Goal: Book appointment/travel/reservation

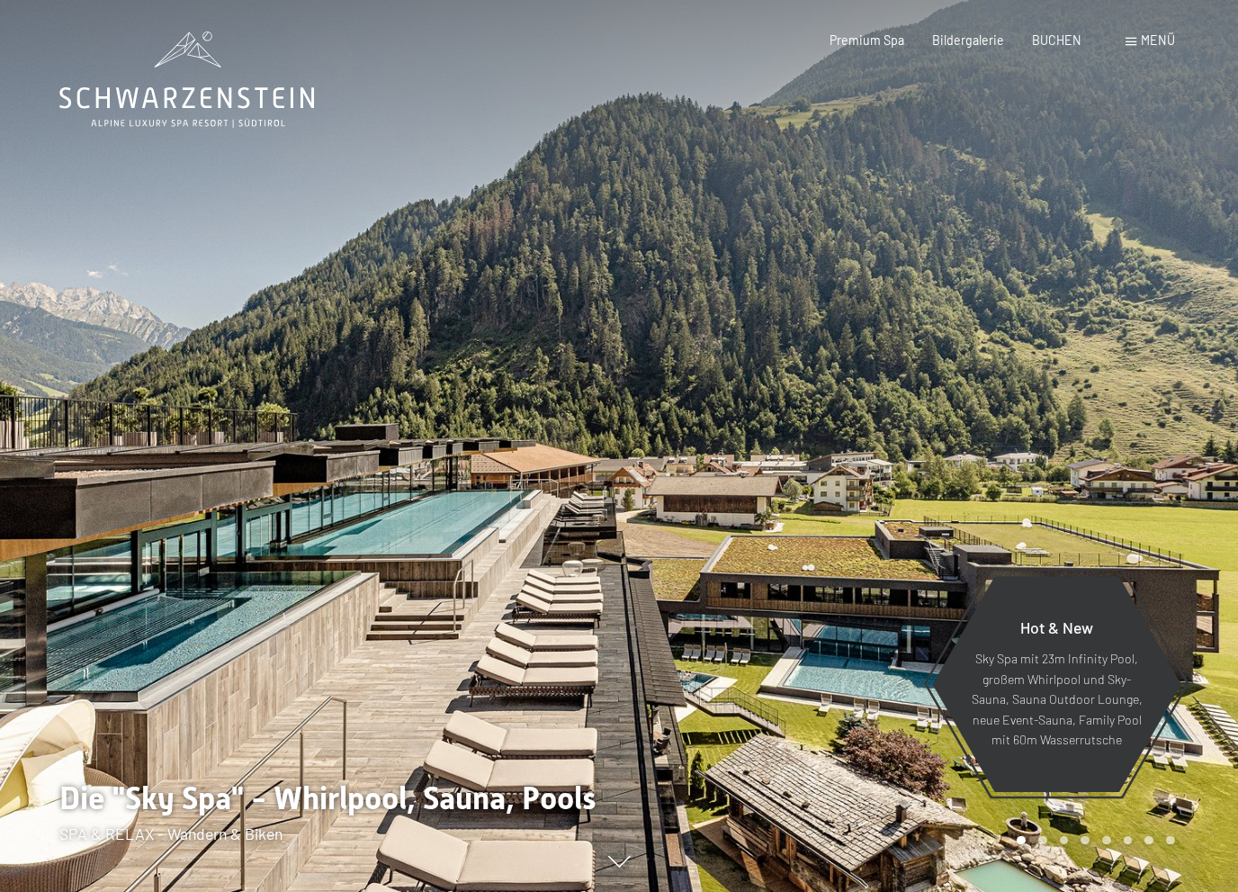
click at [1146, 45] on span "Menü" at bounding box center [1158, 39] width 34 height 15
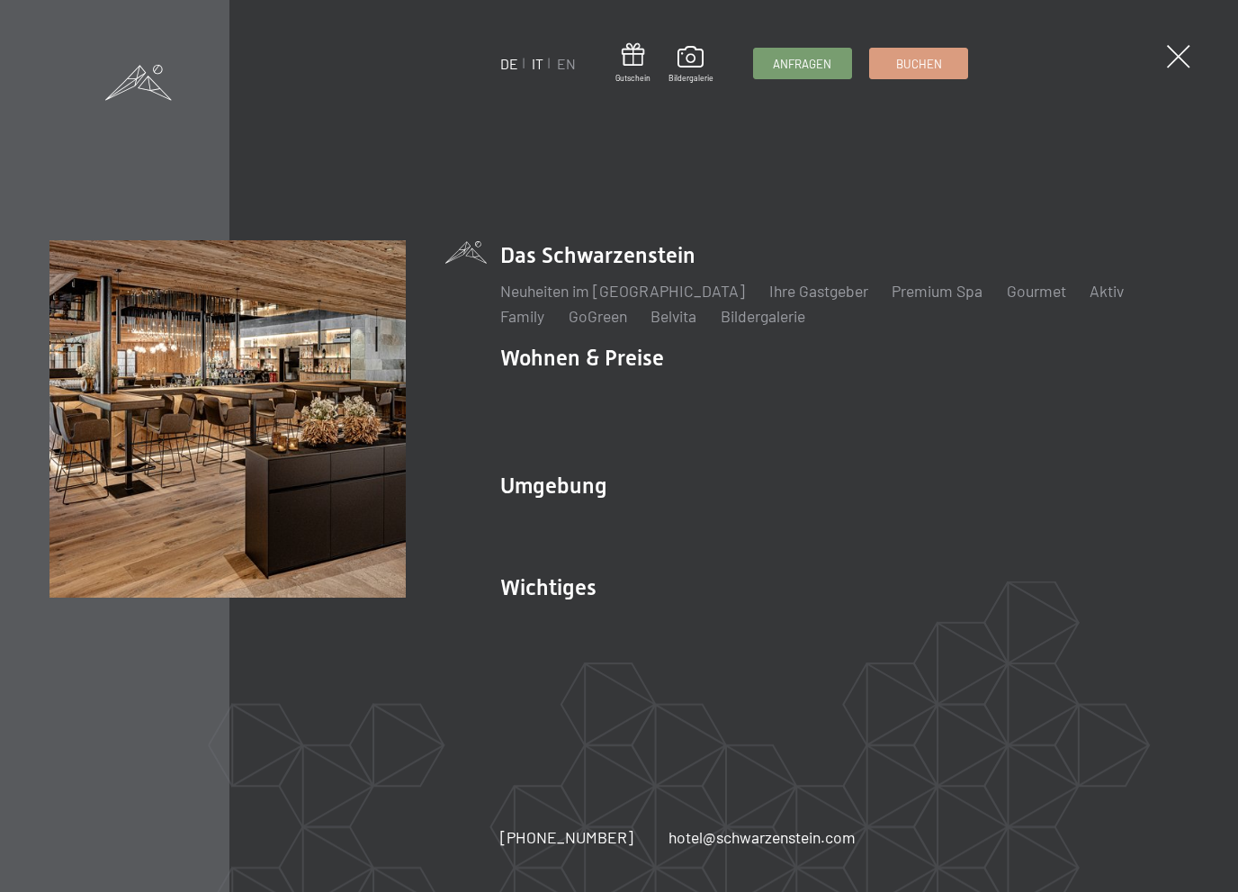
click at [538, 71] on link "IT" at bounding box center [538, 63] width 12 height 17
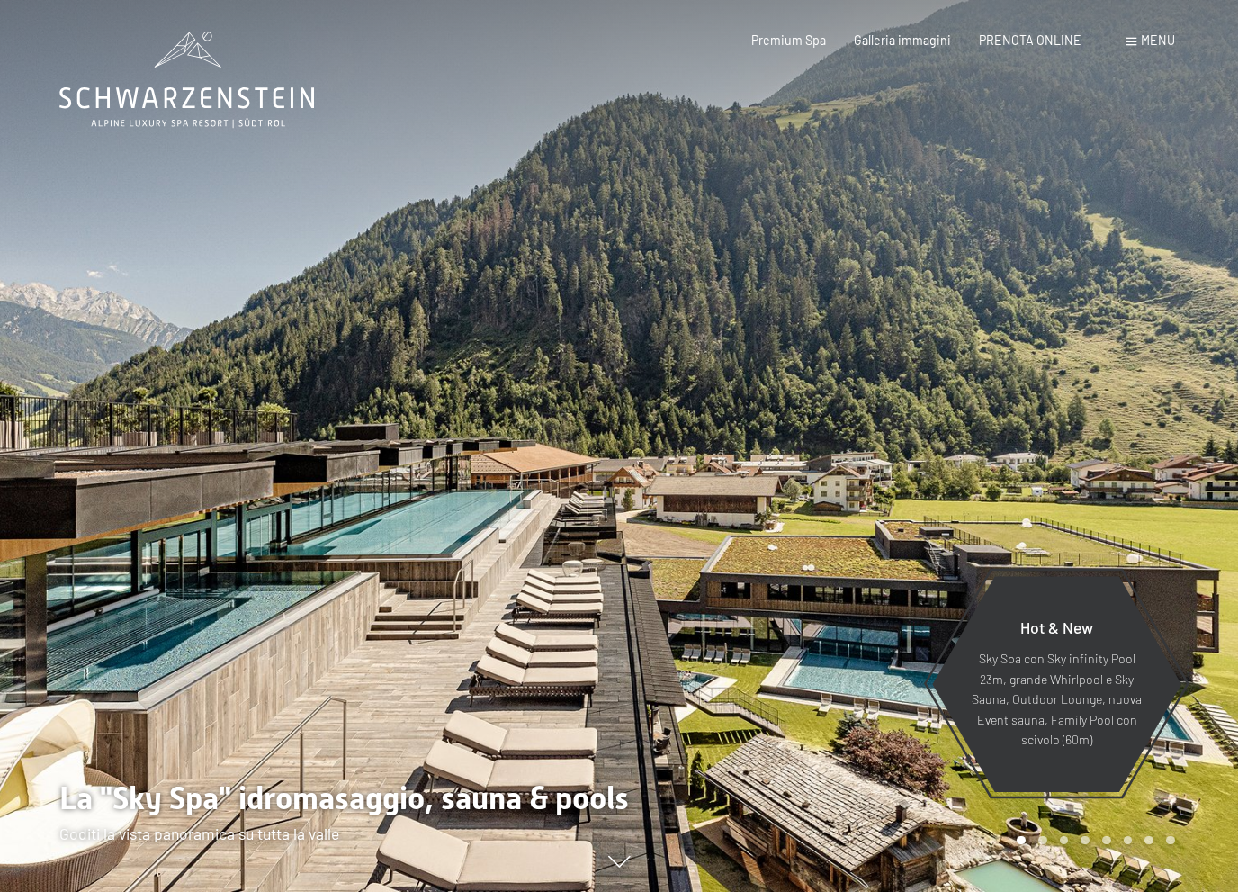
click at [1131, 45] on span at bounding box center [1131, 42] width 11 height 8
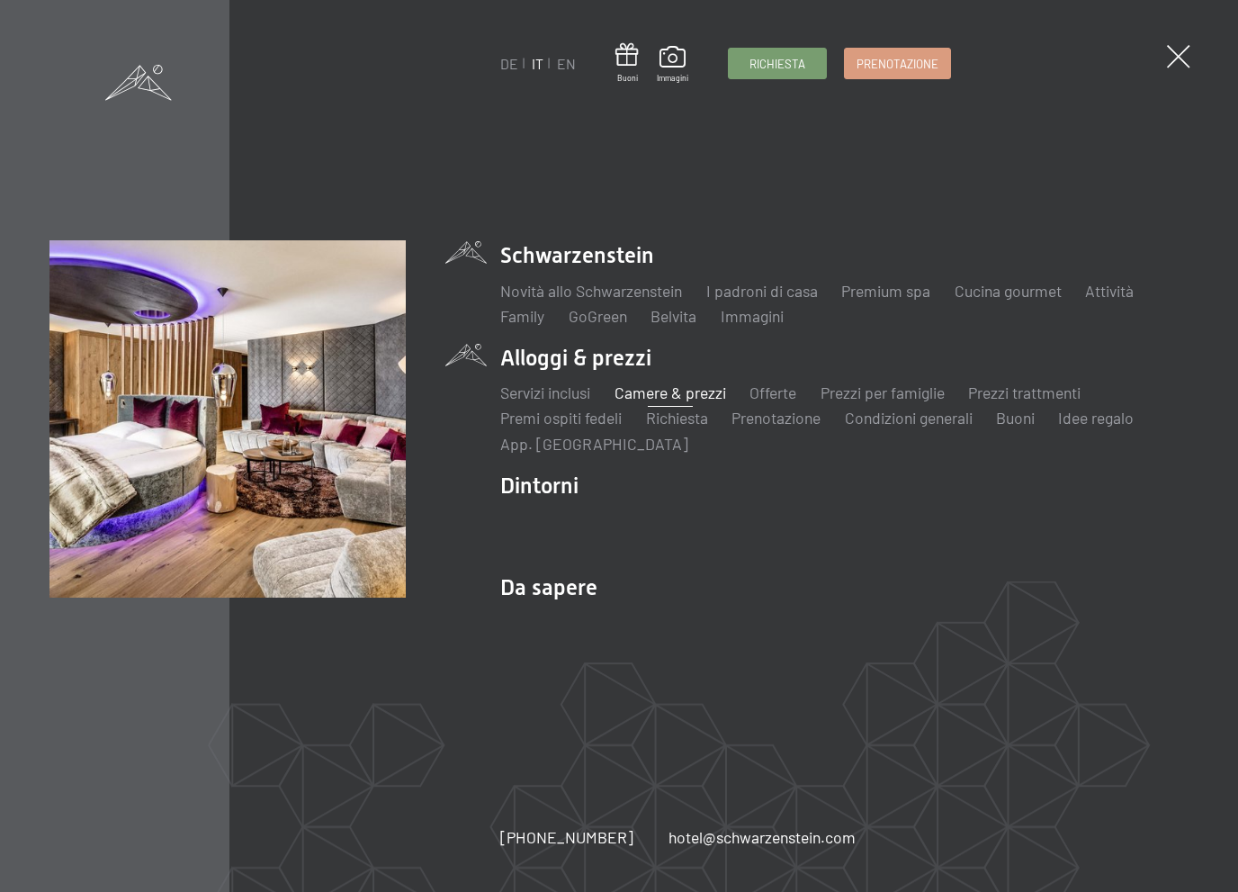
click at [671, 397] on link "Camere & prezzi" at bounding box center [671, 393] width 112 height 20
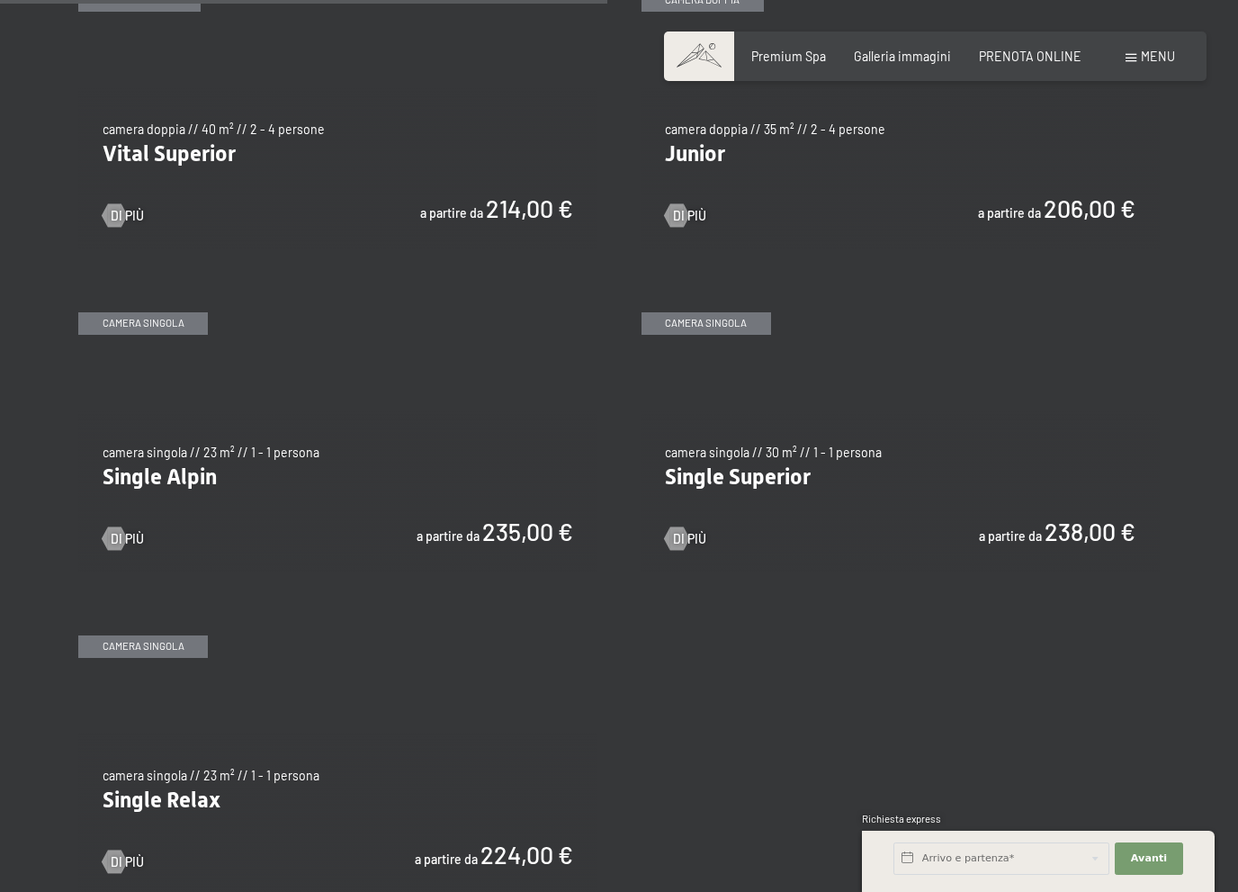
scroll to position [1995, 0]
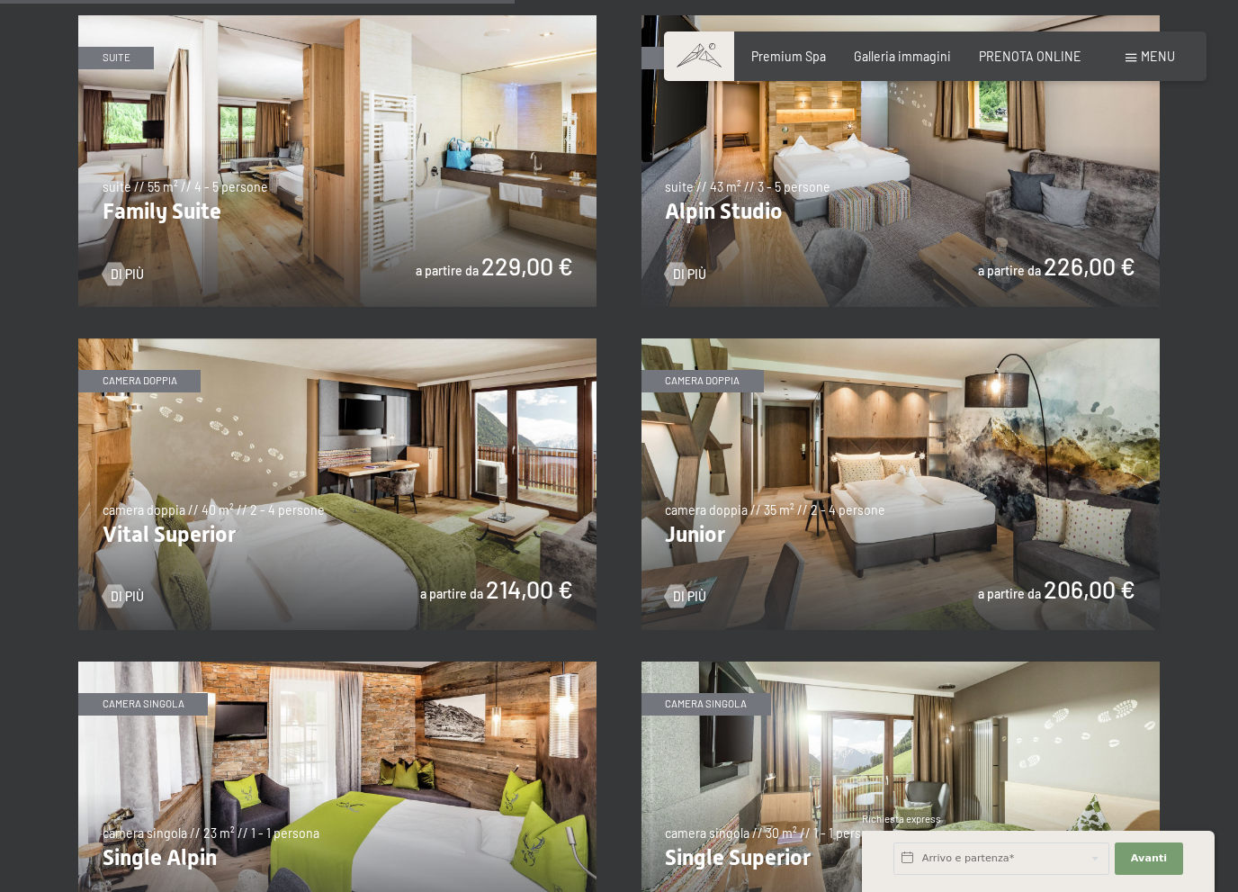
click at [288, 460] on img at bounding box center [337, 484] width 518 height 292
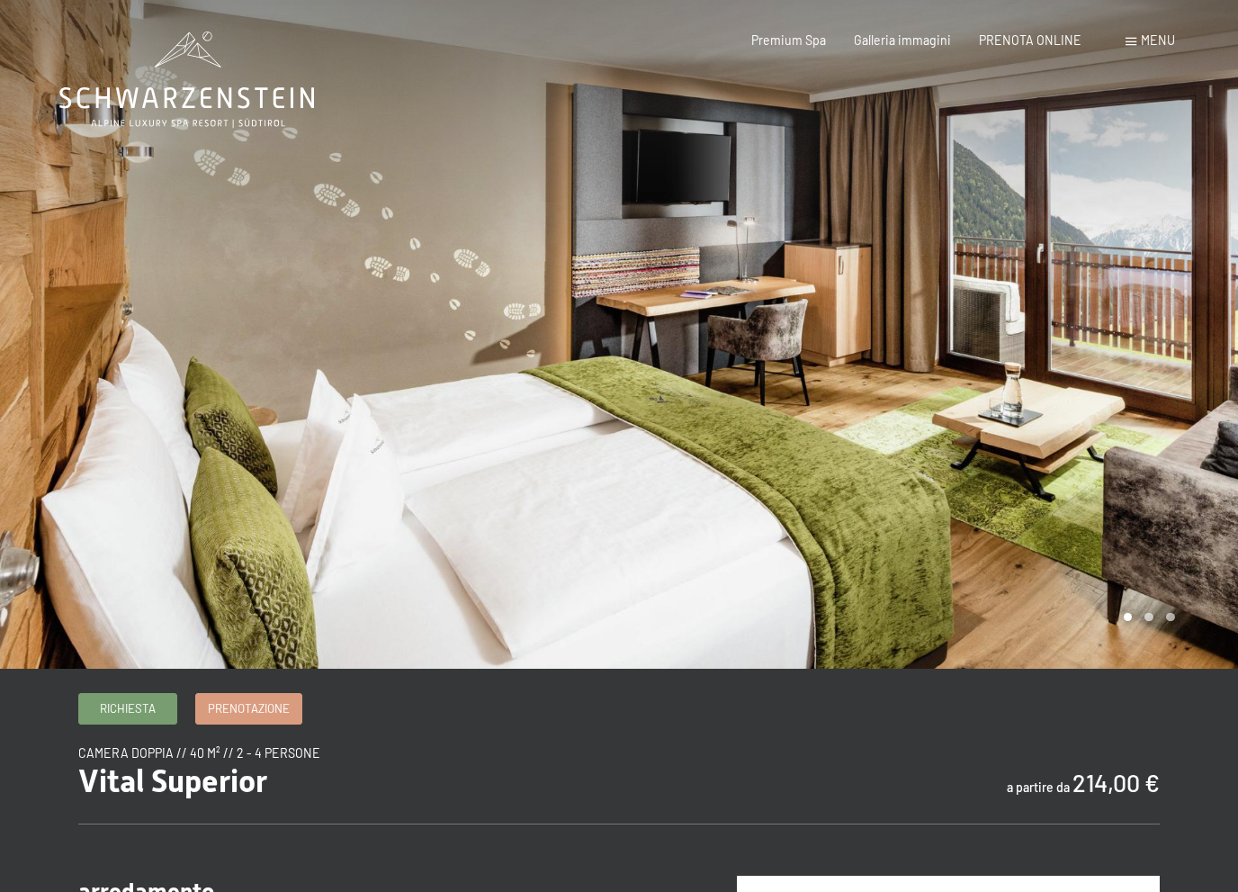
click at [1111, 466] on div at bounding box center [928, 334] width 619 height 669
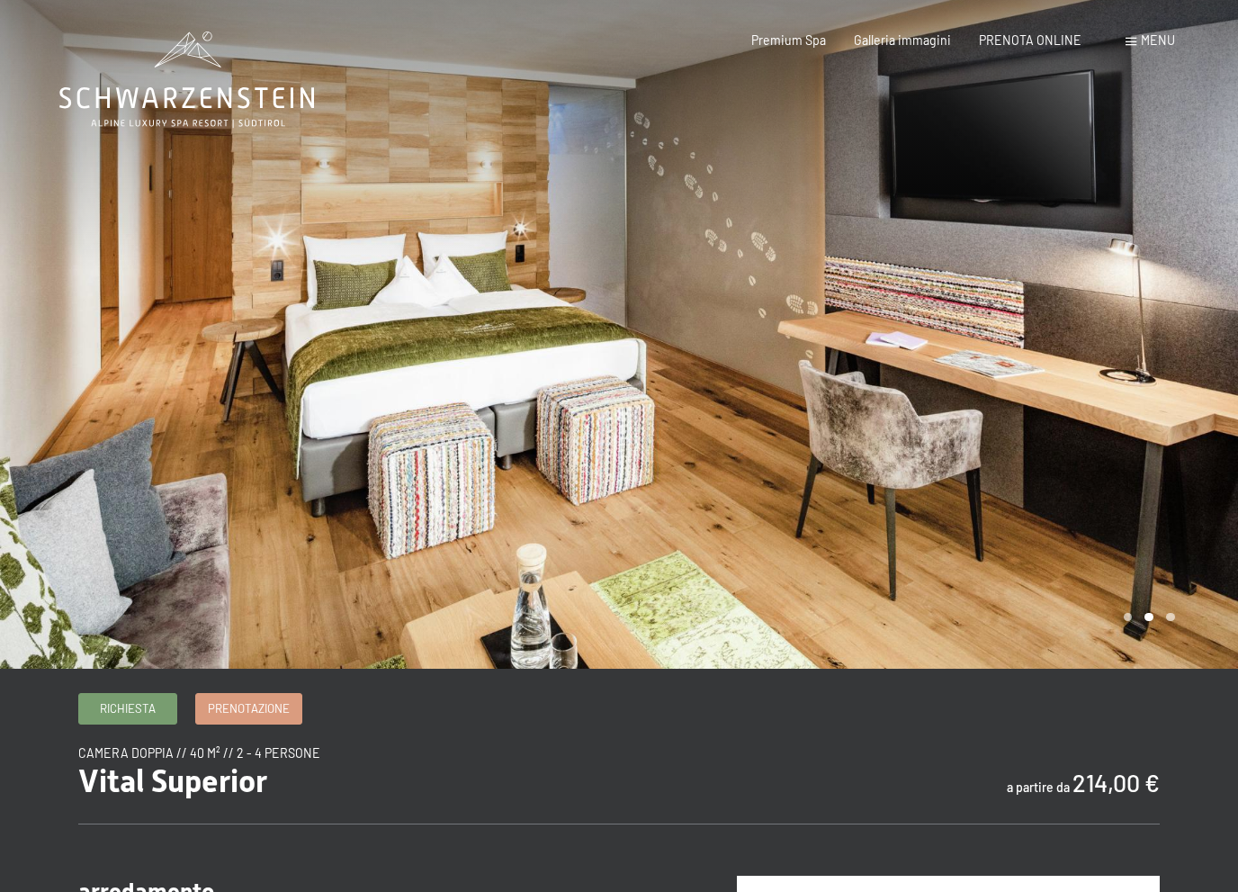
click at [1106, 474] on div at bounding box center [928, 334] width 619 height 669
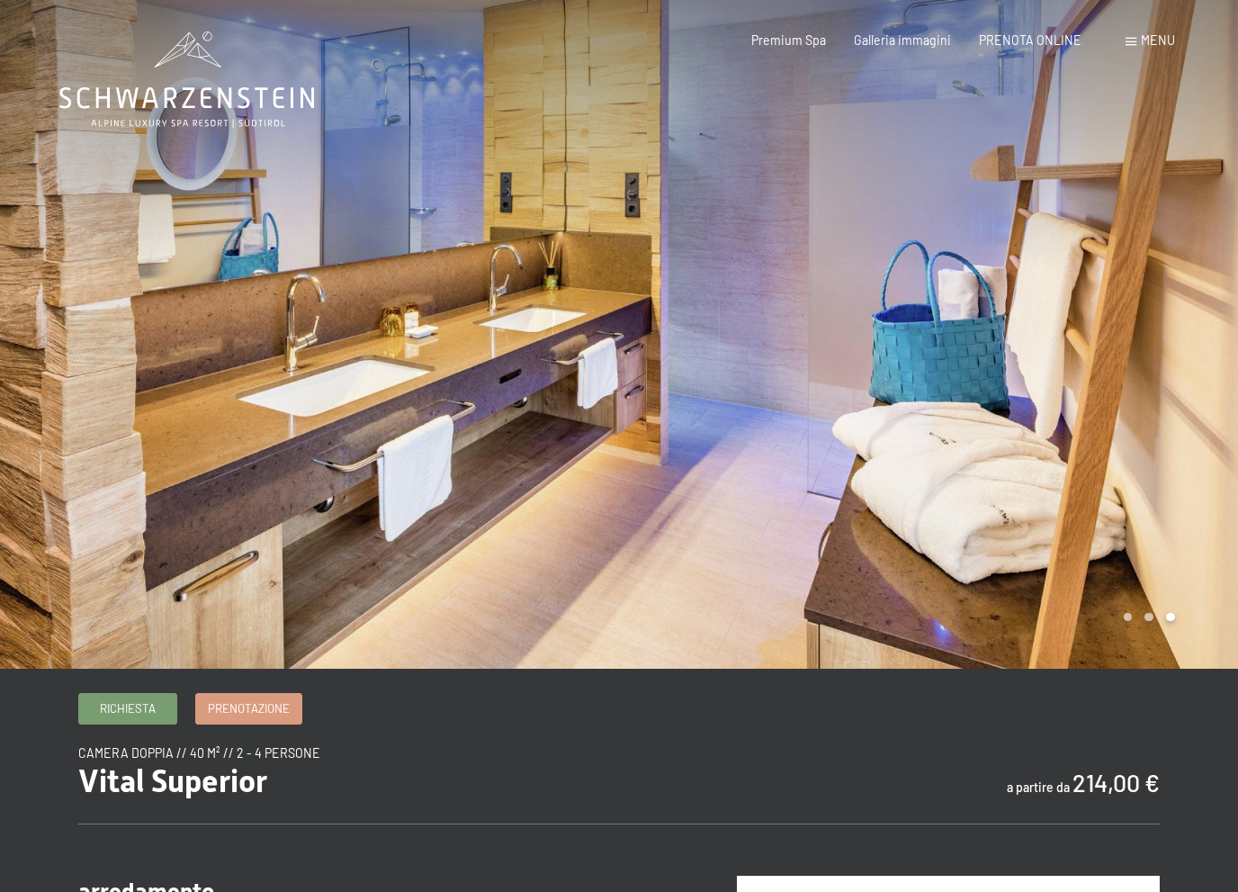
click at [1106, 474] on div at bounding box center [928, 334] width 619 height 669
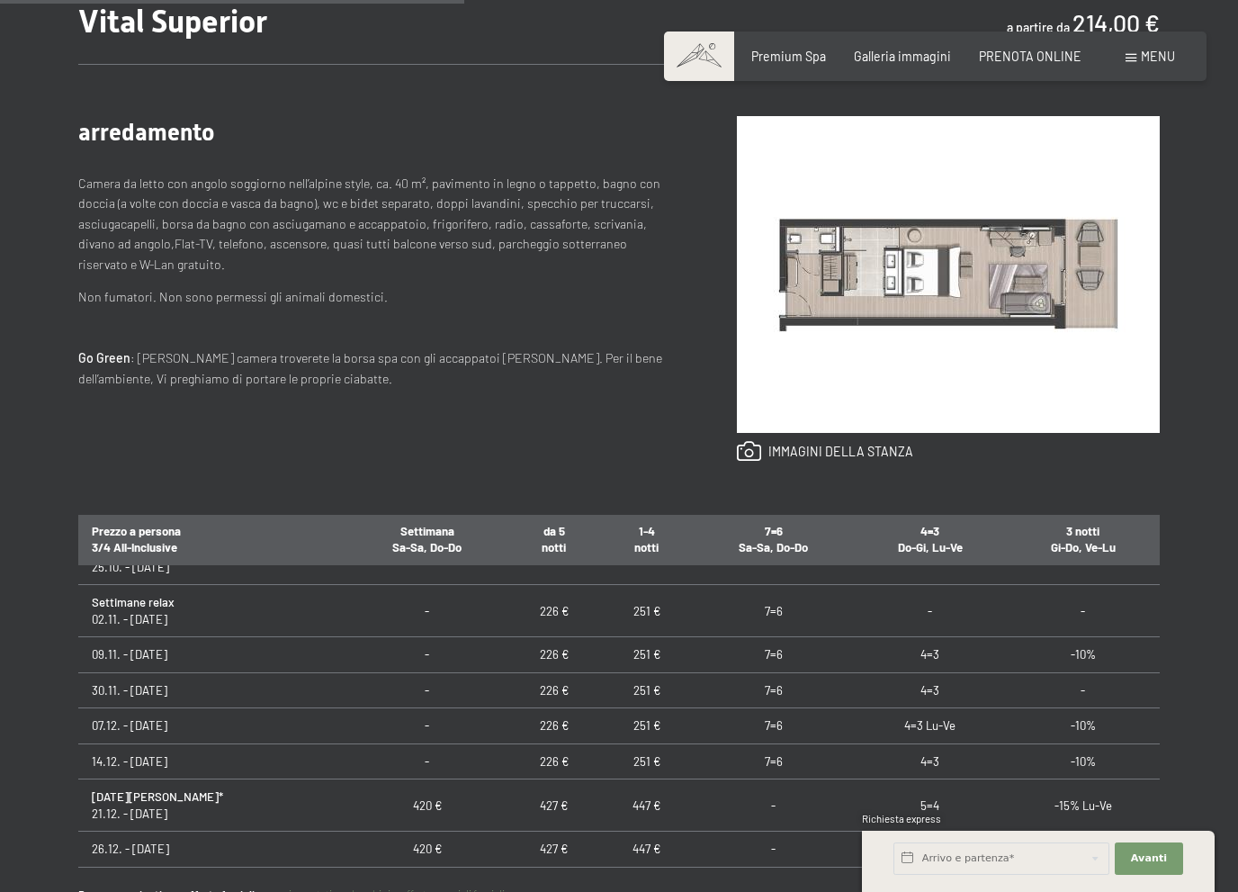
scroll to position [337, 0]
